Goal: Transaction & Acquisition: Purchase product/service

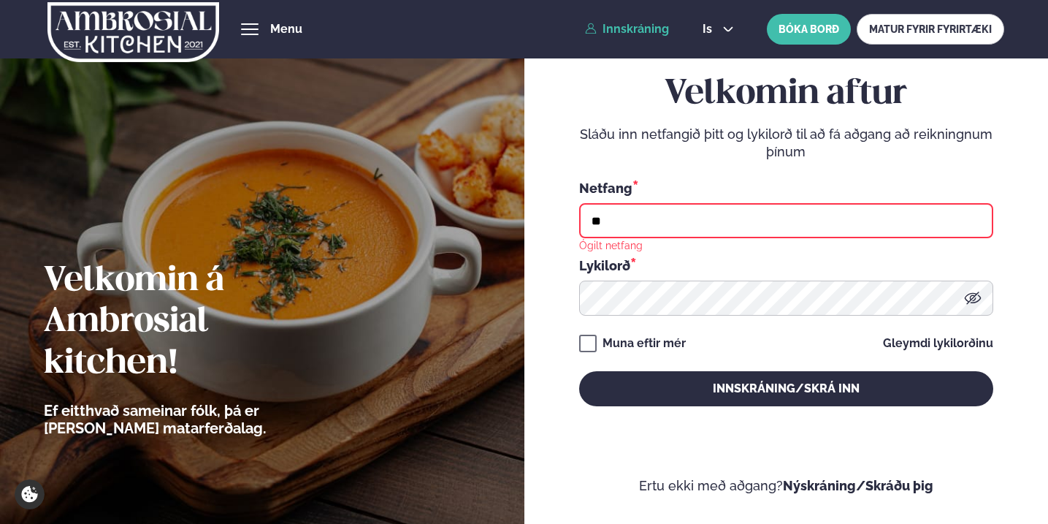
type input "**********"
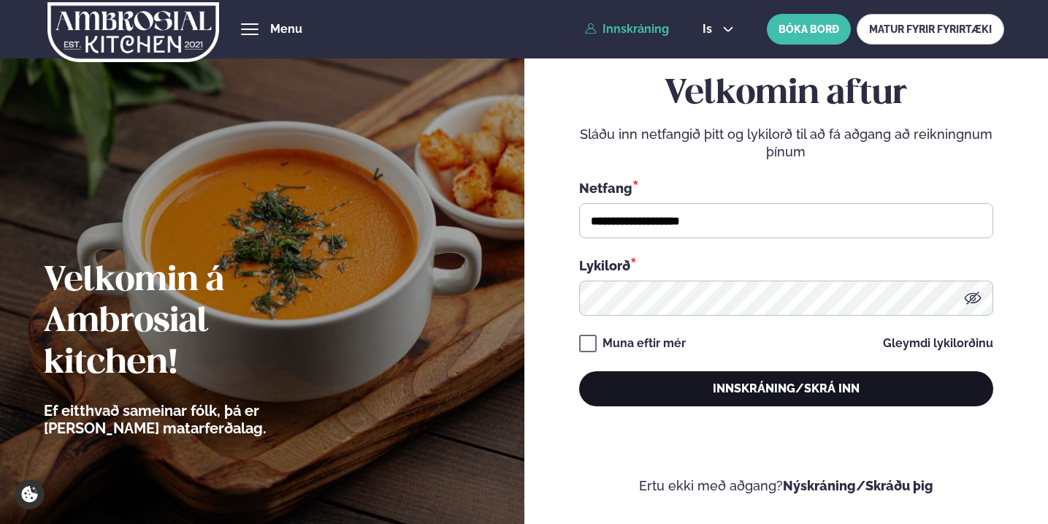
click at [708, 399] on button "Innskráning/Skrá inn" at bounding box center [786, 388] width 414 height 35
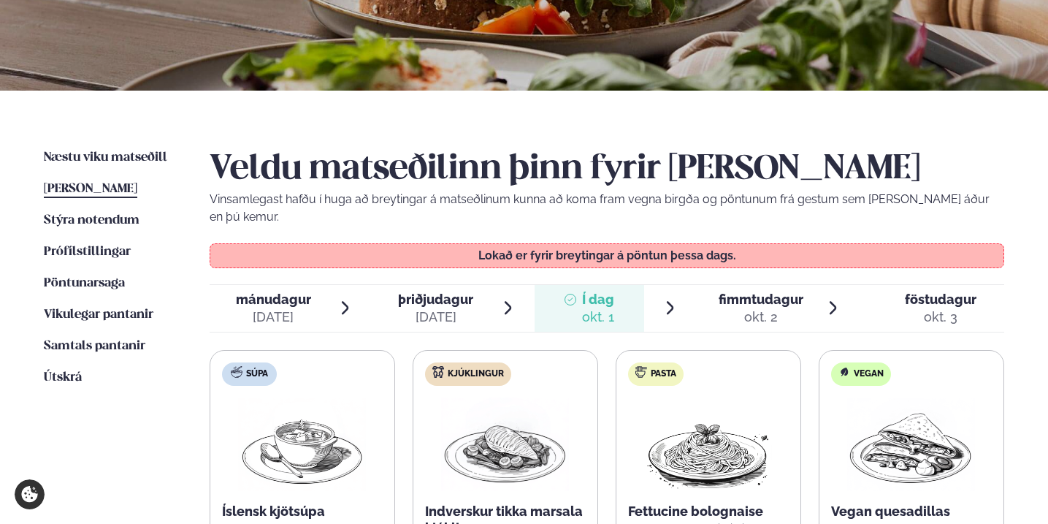
scroll to position [264, 0]
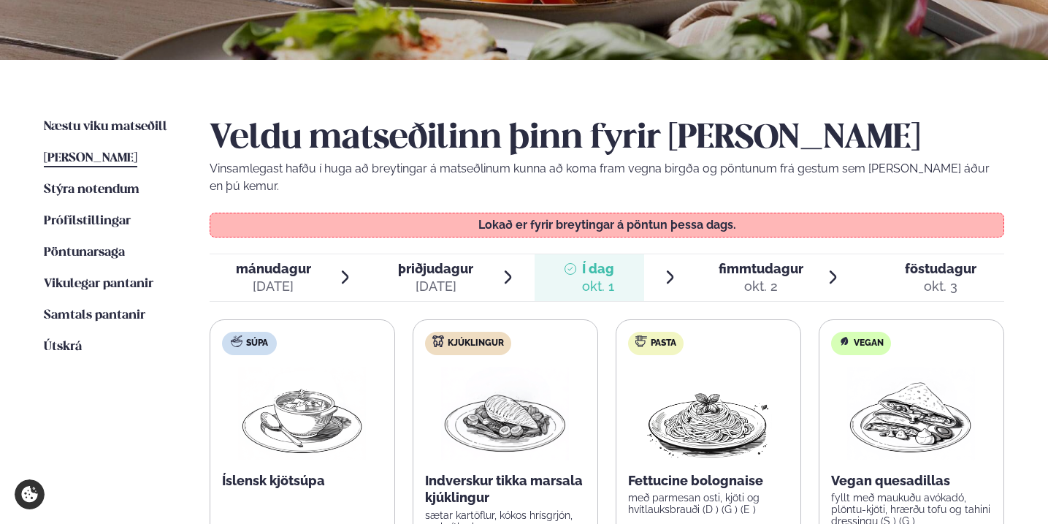
click at [731, 261] on span "fimmtudagur" at bounding box center [761, 268] width 85 height 15
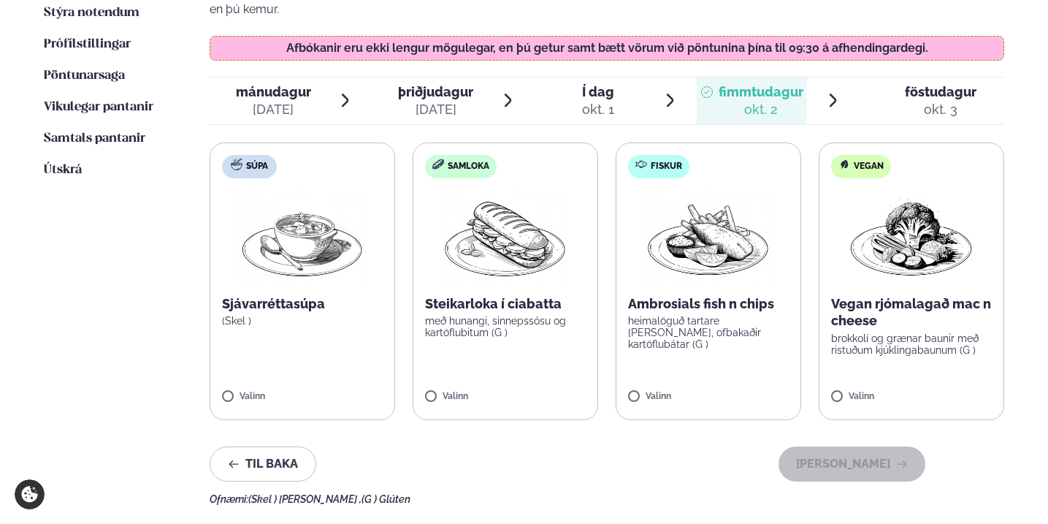
scroll to position [443, 0]
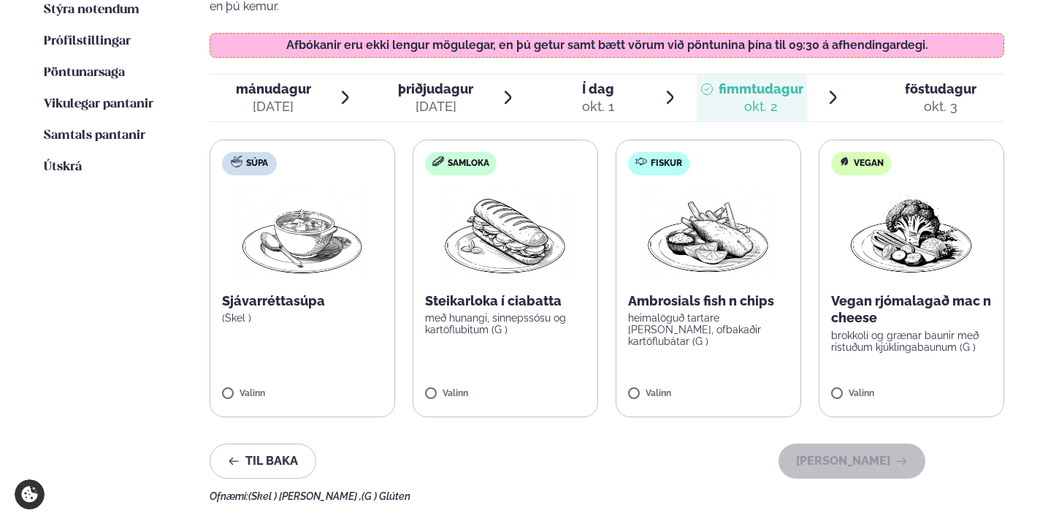
click at [513, 227] on img at bounding box center [505, 233] width 129 height 93
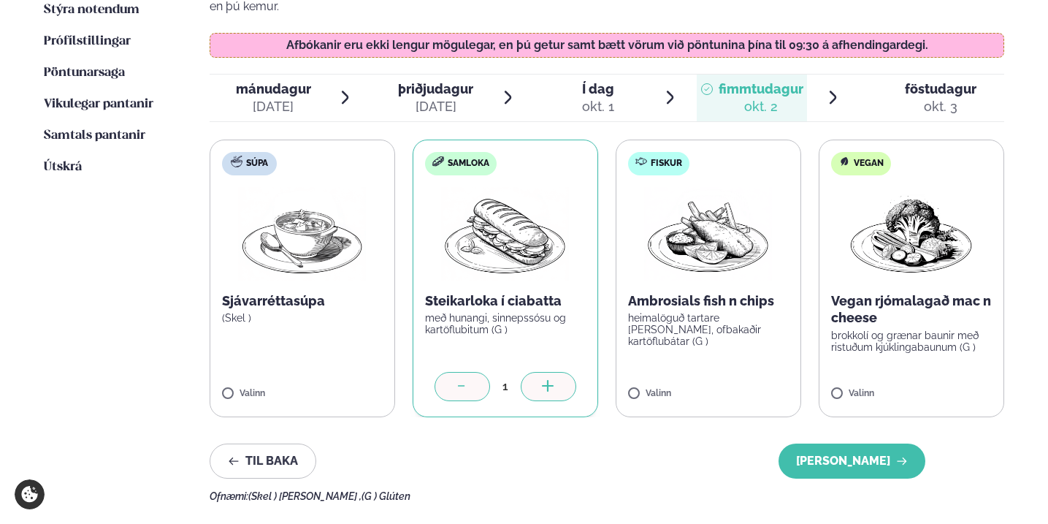
click at [554, 380] on icon at bounding box center [548, 387] width 15 height 15
click at [669, 368] on label "Fiskur Ambrosials fish n chips heimalöguð tartare [PERSON_NAME], ofbakaðir kart…" at bounding box center [708, 277] width 185 height 277
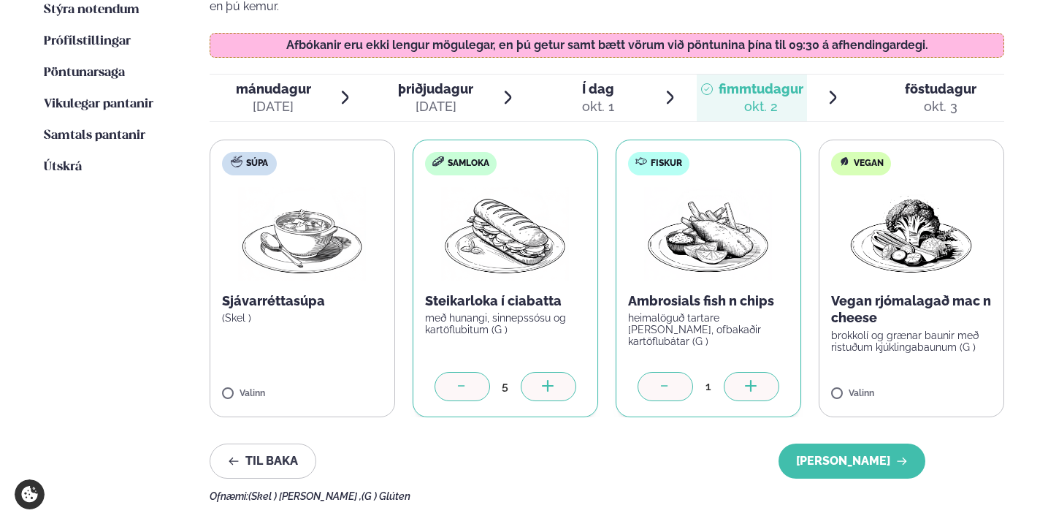
click at [748, 380] on icon at bounding box center [751, 387] width 15 height 15
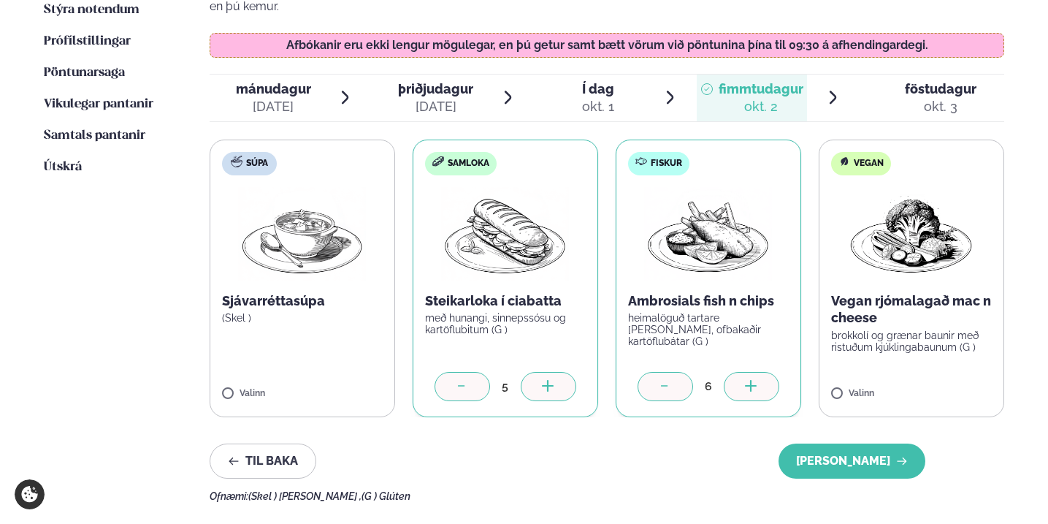
click at [748, 380] on icon at bounding box center [751, 387] width 15 height 15
click at [963, 372] on div at bounding box center [954, 386] width 55 height 29
click at [665, 380] on icon at bounding box center [665, 387] width 15 height 15
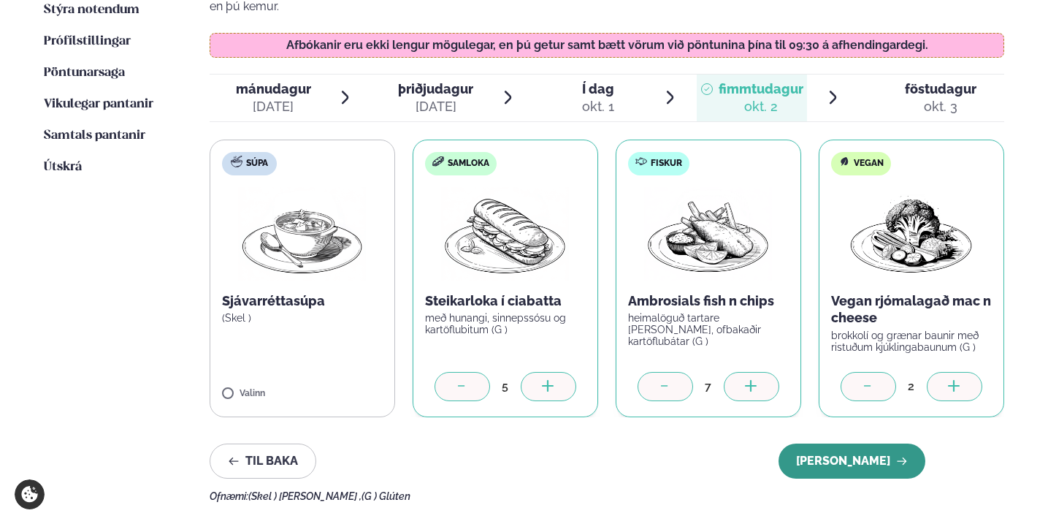
click at [847, 443] on button "[PERSON_NAME]" at bounding box center [851, 460] width 147 height 35
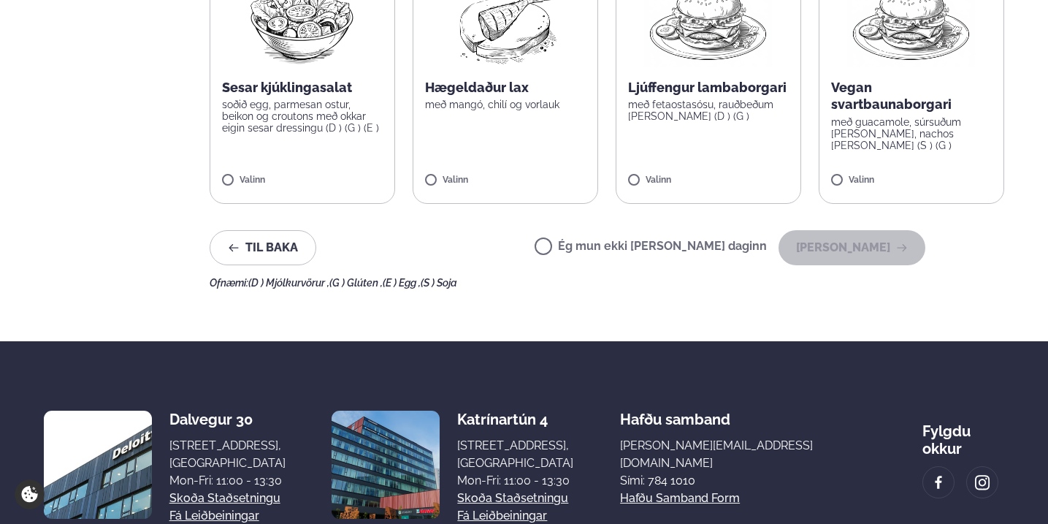
scroll to position [522, 0]
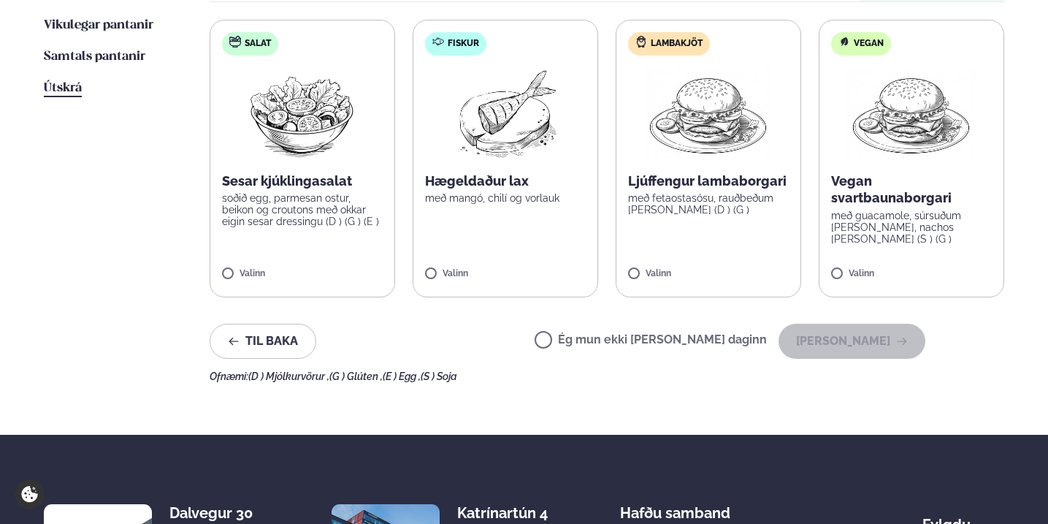
click at [64, 85] on span "Útskrá" at bounding box center [63, 88] width 38 height 12
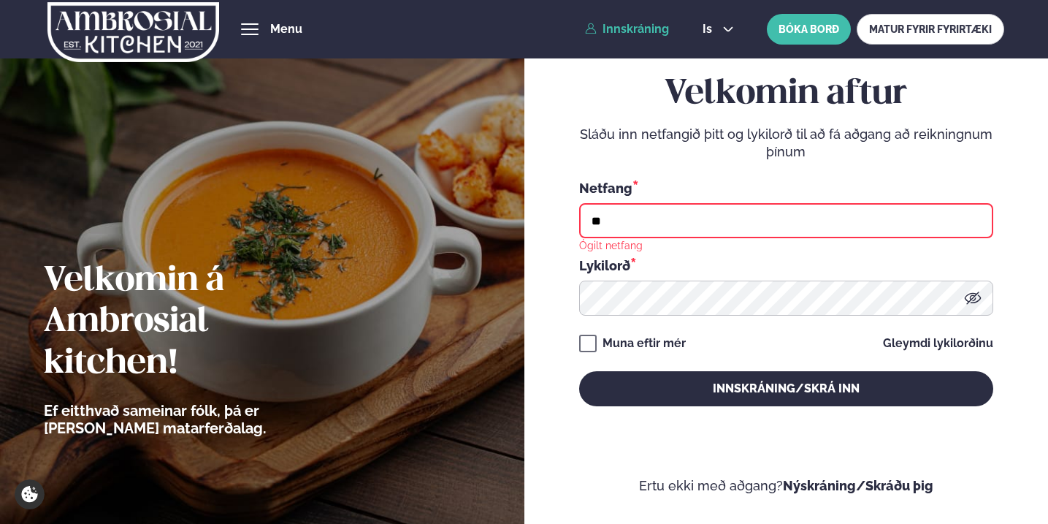
type input "**********"
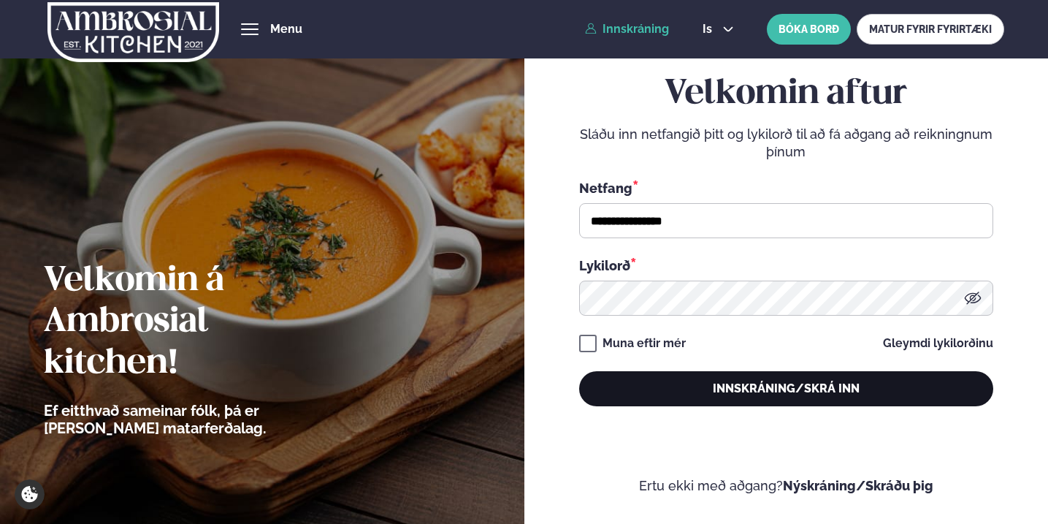
click at [704, 393] on button "Innskráning/Skrá inn" at bounding box center [786, 388] width 414 height 35
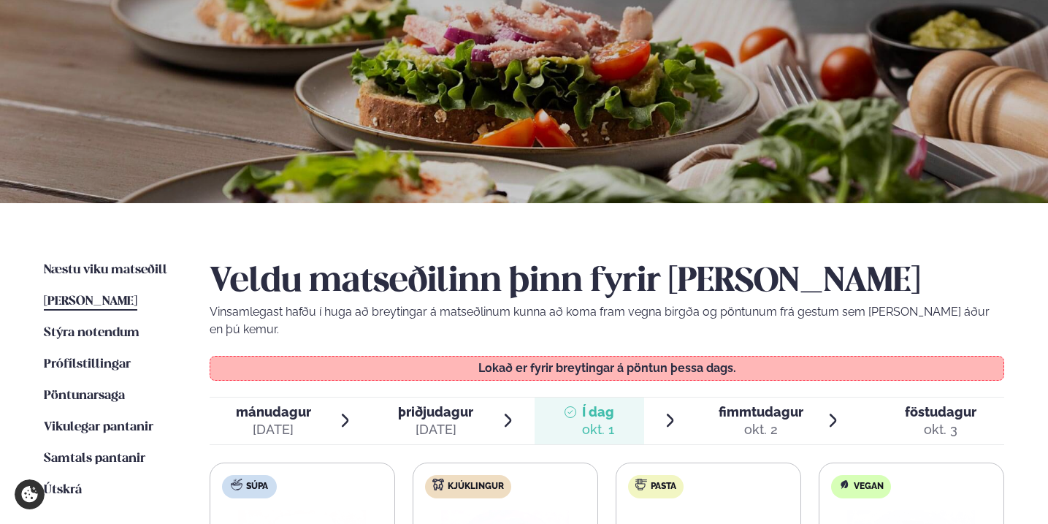
scroll to position [134, 0]
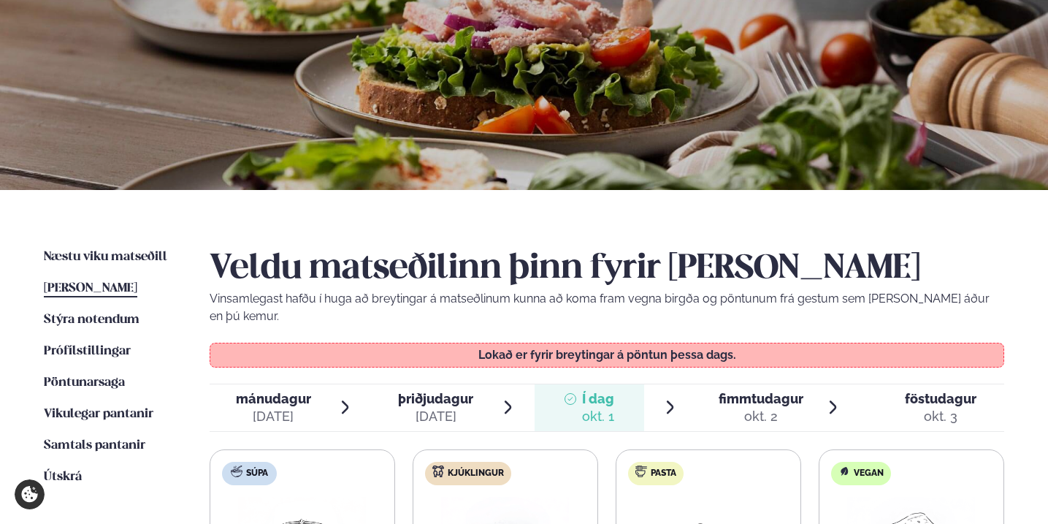
click at [724, 391] on span "fimmtudagur" at bounding box center [761, 398] width 85 height 15
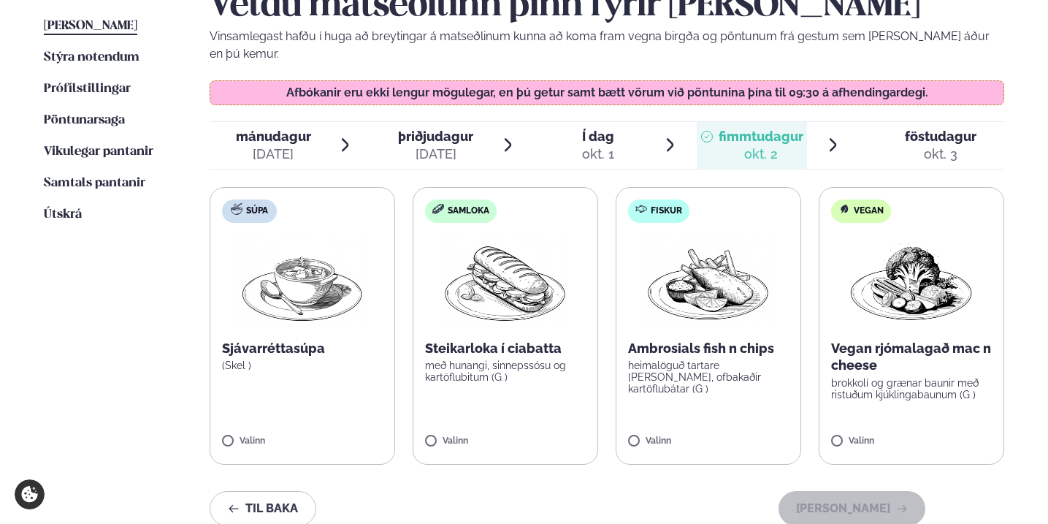
scroll to position [413, 0]
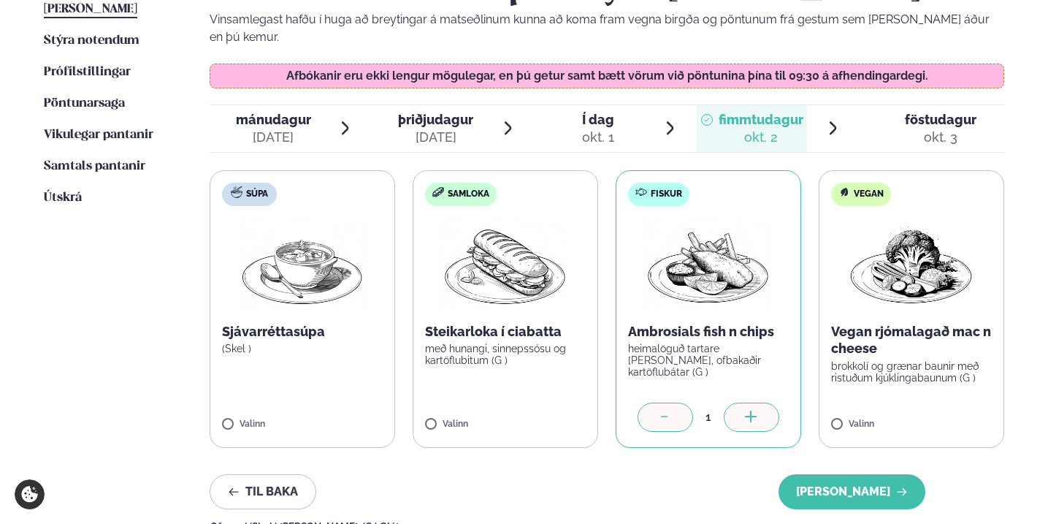
click at [757, 410] on icon at bounding box center [751, 417] width 15 height 15
click at [676, 402] on div at bounding box center [664, 416] width 55 height 29
click at [470, 396] on label "Samloka Steikarloka í ciabatta með hunangi, sinnepssósu og kartöflubitum (G ) V…" at bounding box center [505, 308] width 185 height 277
click at [554, 410] on icon at bounding box center [548, 417] width 15 height 15
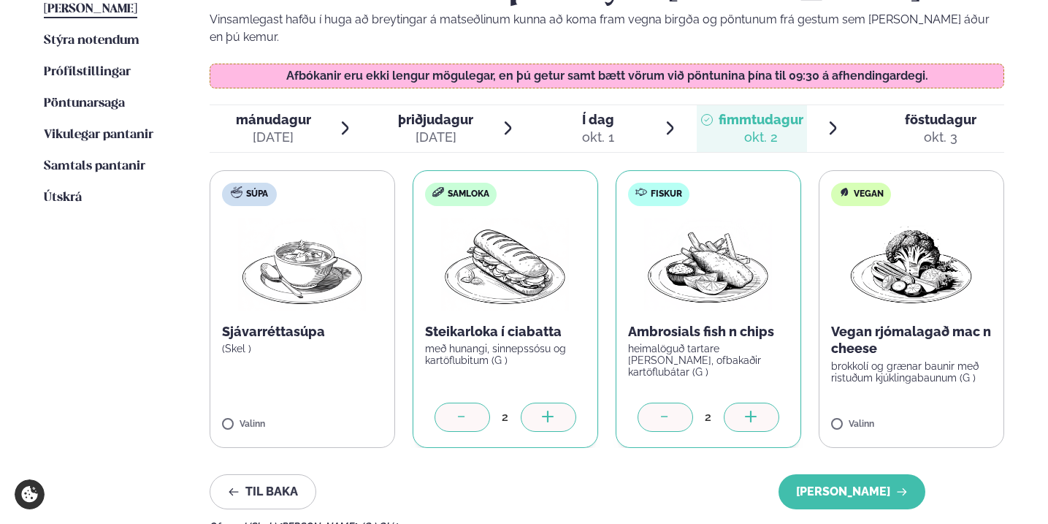
click at [554, 410] on icon at bounding box center [548, 417] width 15 height 15
click at [837, 476] on button "[PERSON_NAME]" at bounding box center [851, 491] width 147 height 35
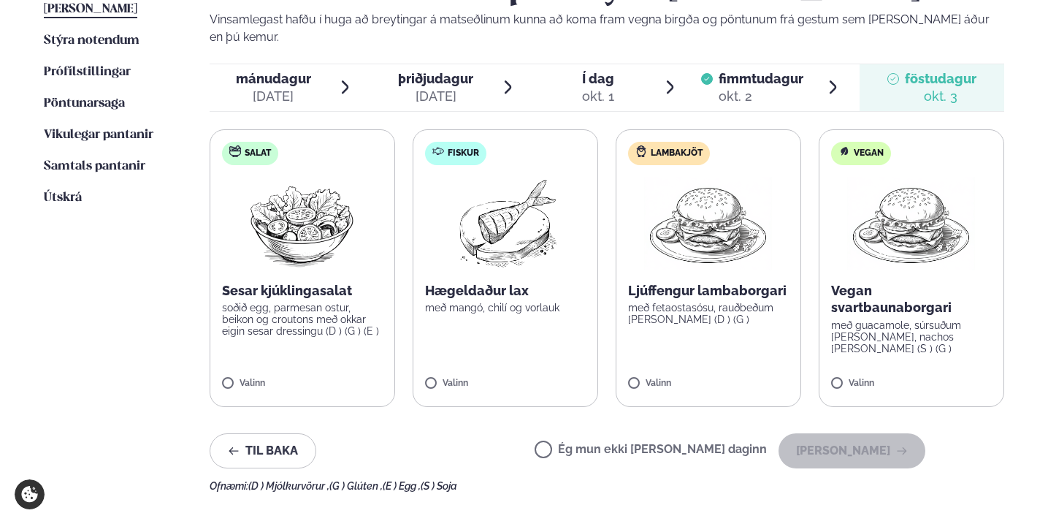
click at [736, 64] on span "fimmtudagur fim. [DATE]" at bounding box center [752, 87] width 110 height 47
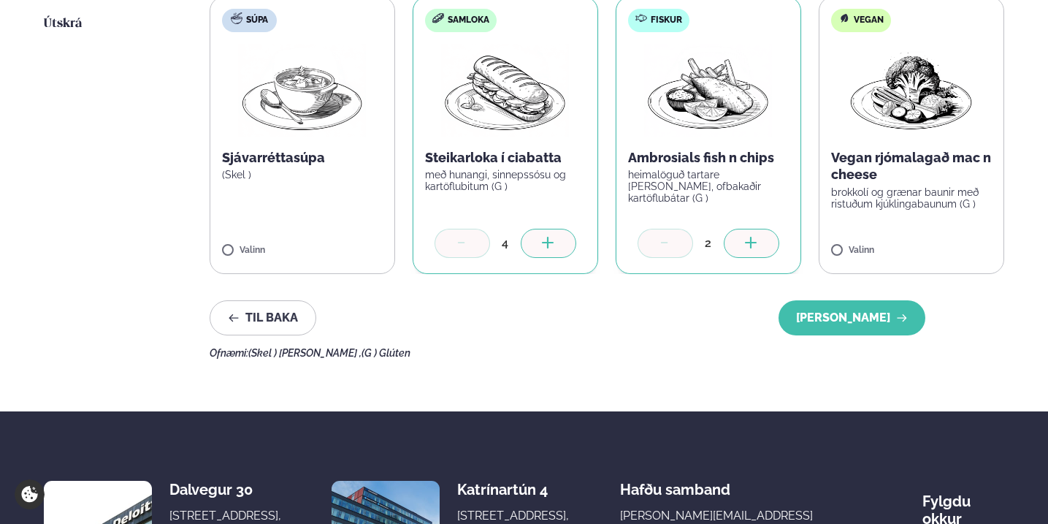
scroll to position [578, 0]
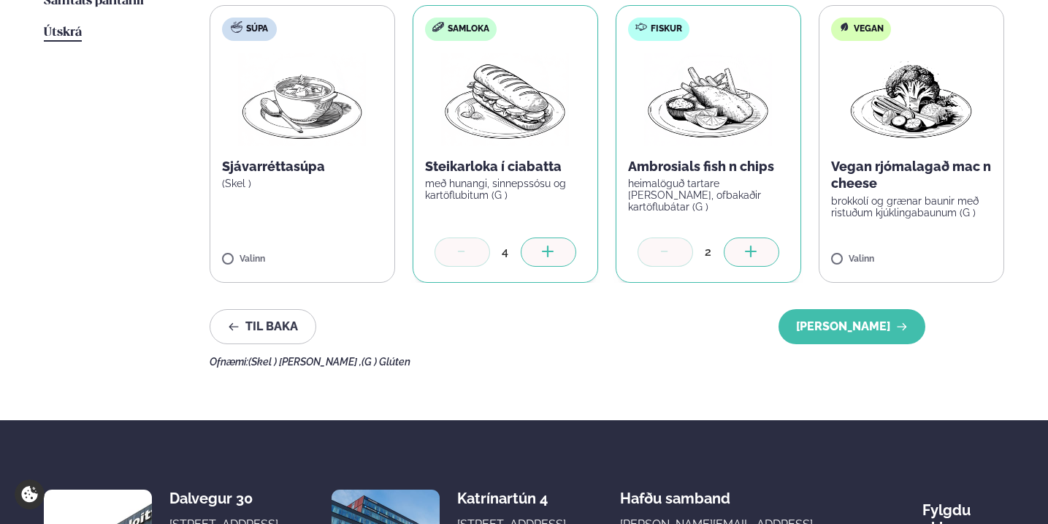
click at [62, 26] on span "Útskrá" at bounding box center [63, 32] width 38 height 12
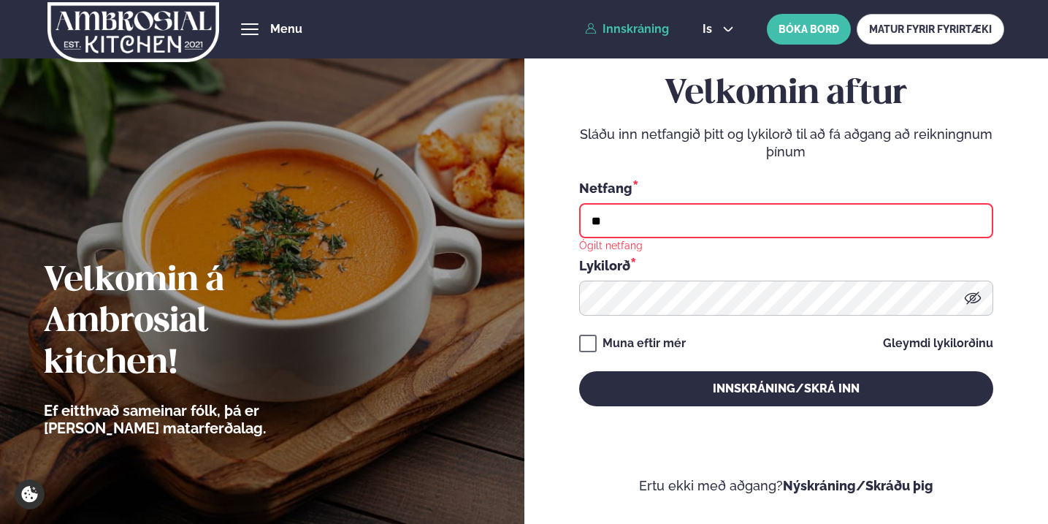
type input "**********"
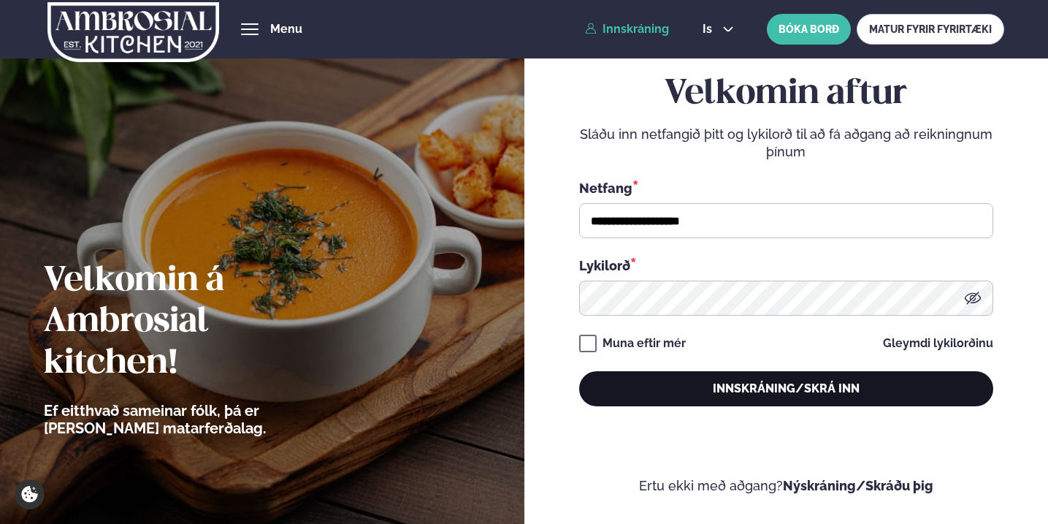
click at [743, 389] on button "Innskráning/Skrá inn" at bounding box center [786, 388] width 414 height 35
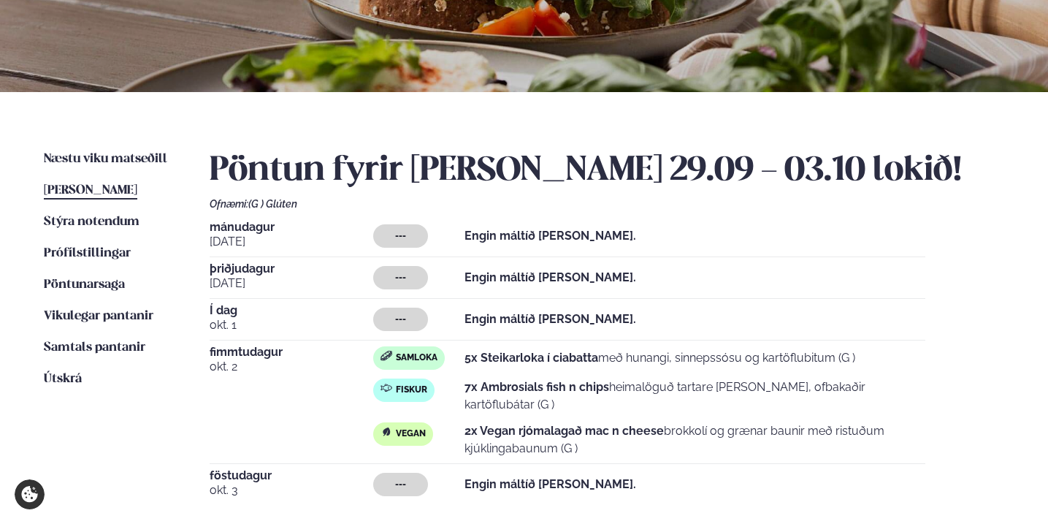
scroll to position [248, 0]
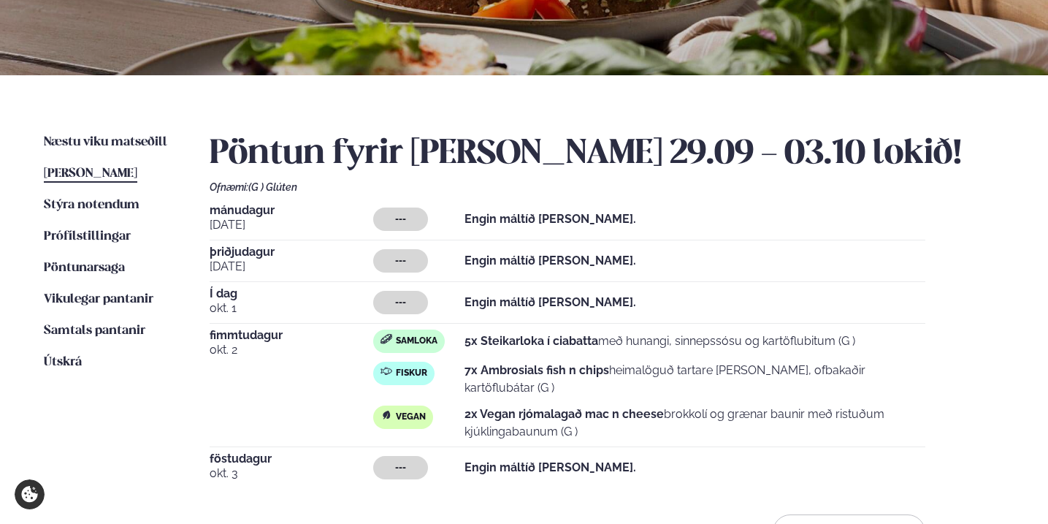
click at [84, 356] on li "Útskrá" at bounding box center [112, 362] width 137 height 18
click at [55, 356] on span "Útskrá" at bounding box center [63, 362] width 38 height 12
